Goal: Navigation & Orientation: Find specific page/section

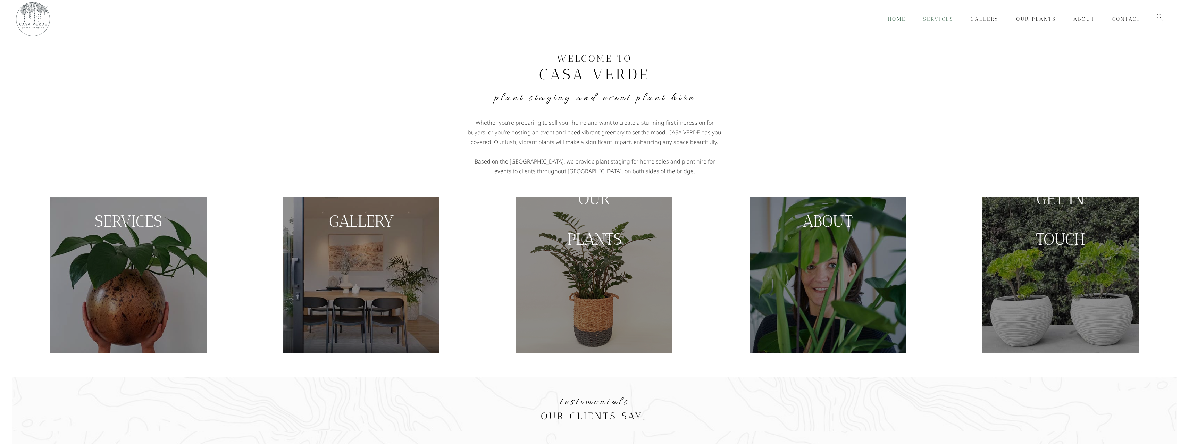
click at [944, 20] on span "Services" at bounding box center [938, 19] width 30 height 6
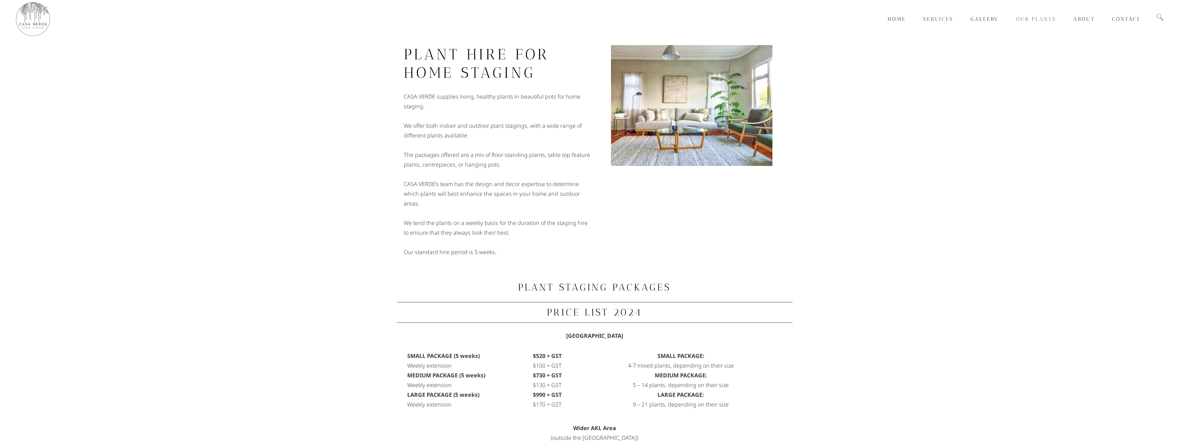
click at [1037, 23] on link "Our Plants" at bounding box center [1035, 19] width 57 height 38
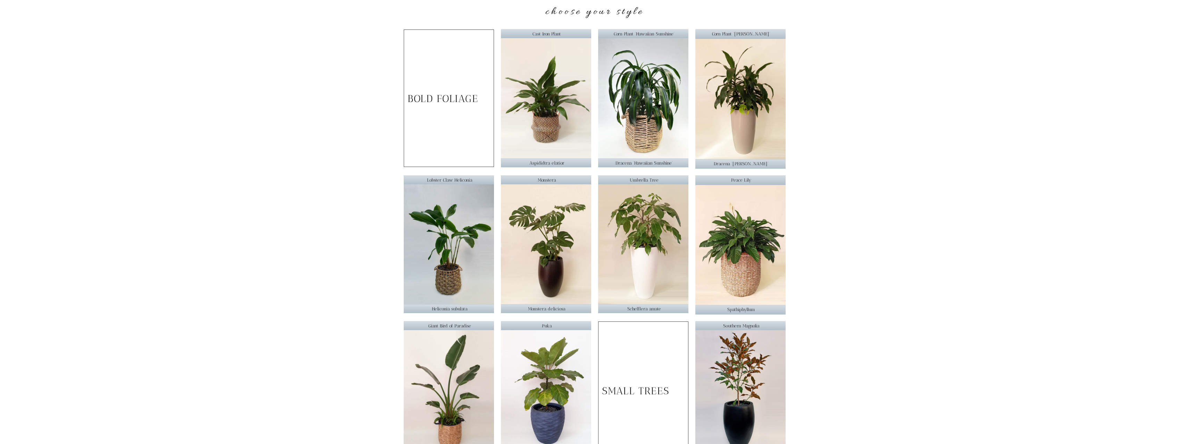
scroll to position [57, 0]
